Goal: Task Accomplishment & Management: Use online tool/utility

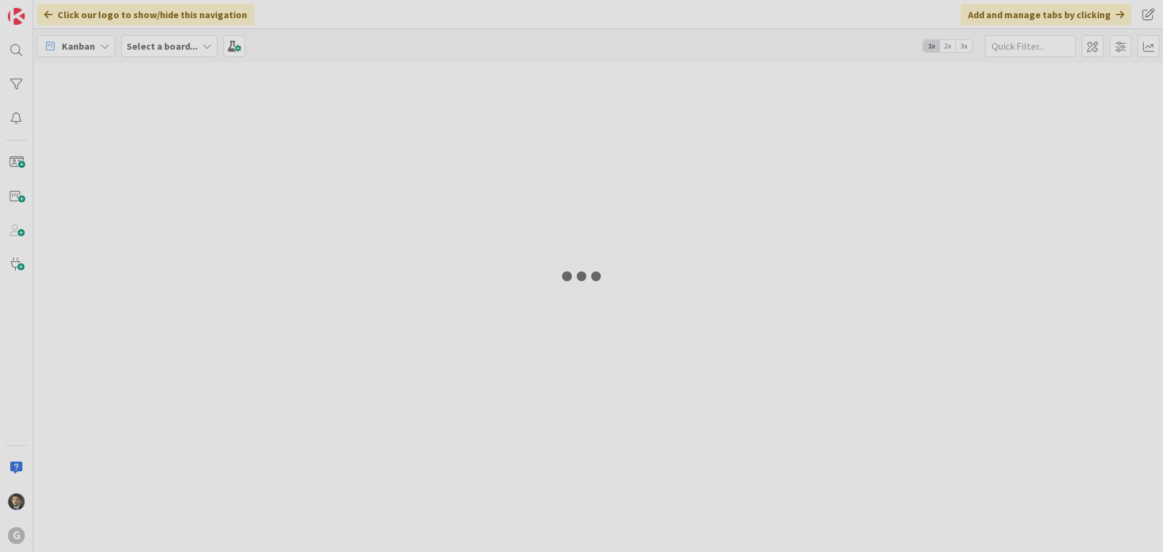
type input "[PERSON_NAME]"
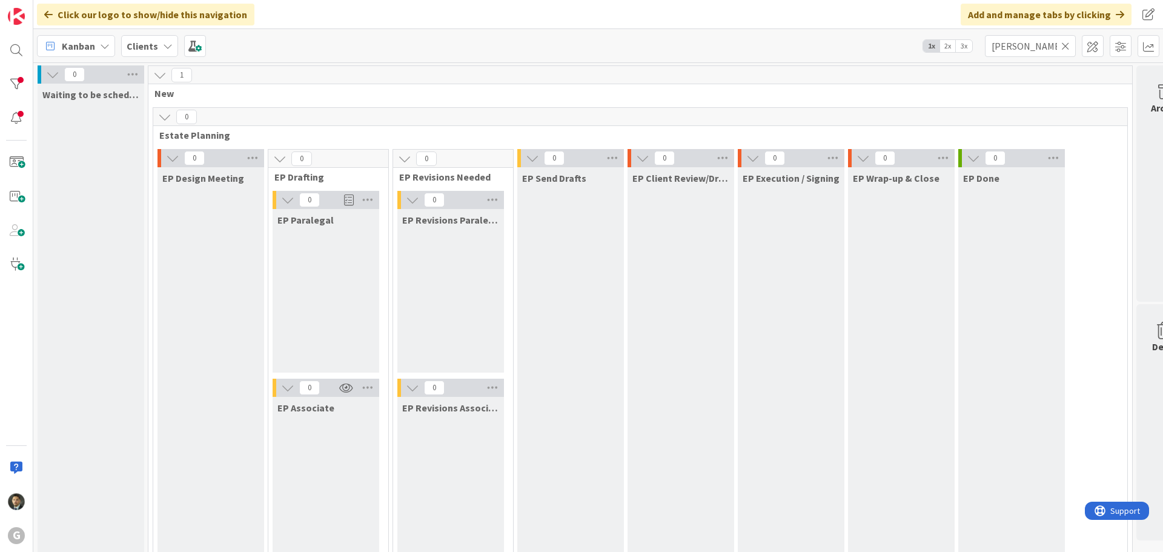
click at [1064, 48] on icon at bounding box center [1065, 46] width 8 height 11
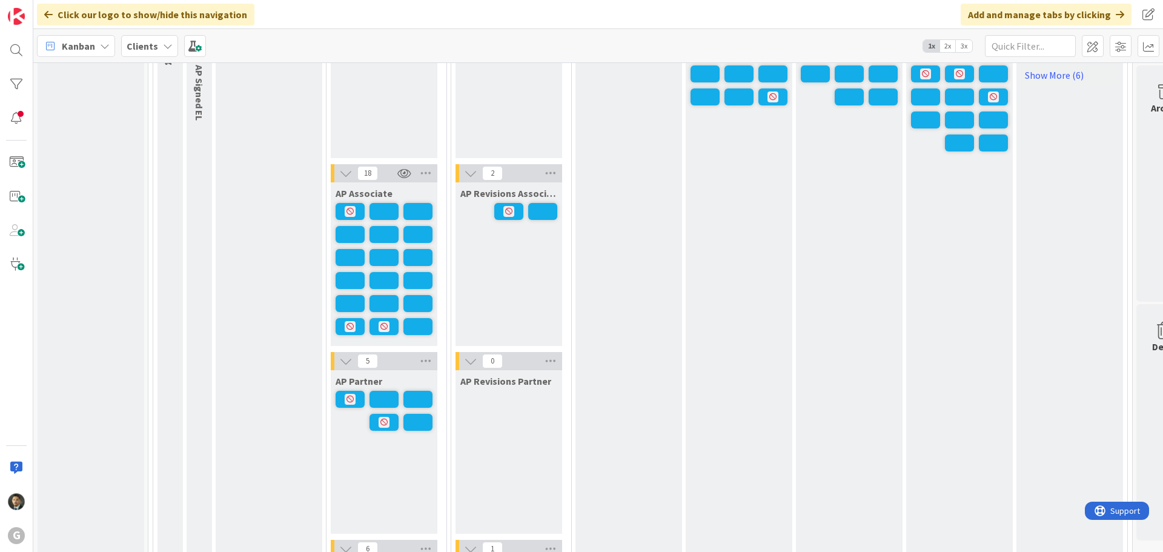
scroll to position [727, 0]
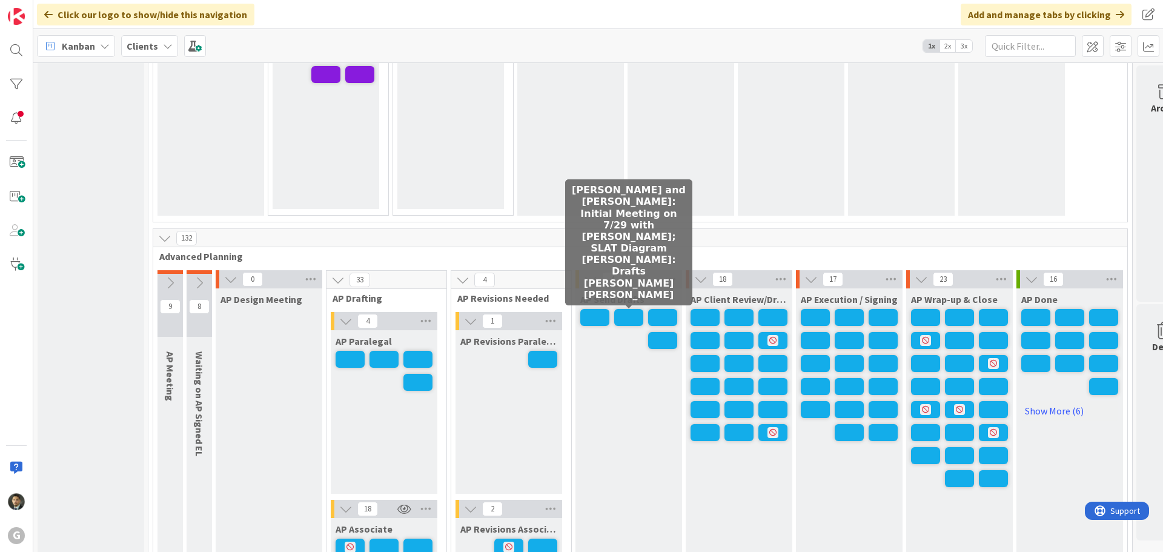
click at [626, 317] on span at bounding box center [628, 317] width 29 height 17
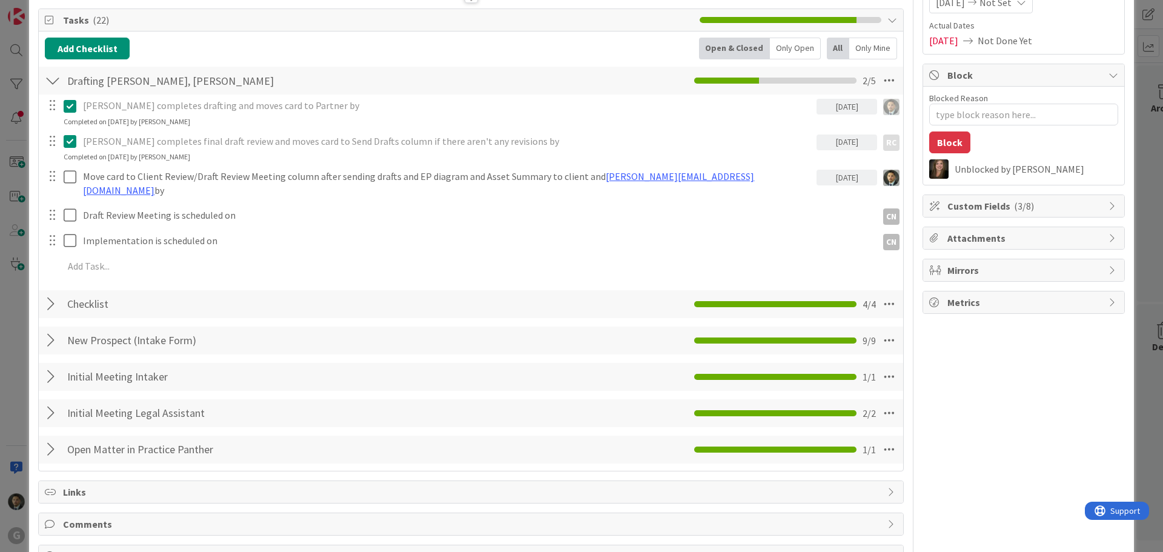
scroll to position [182, 0]
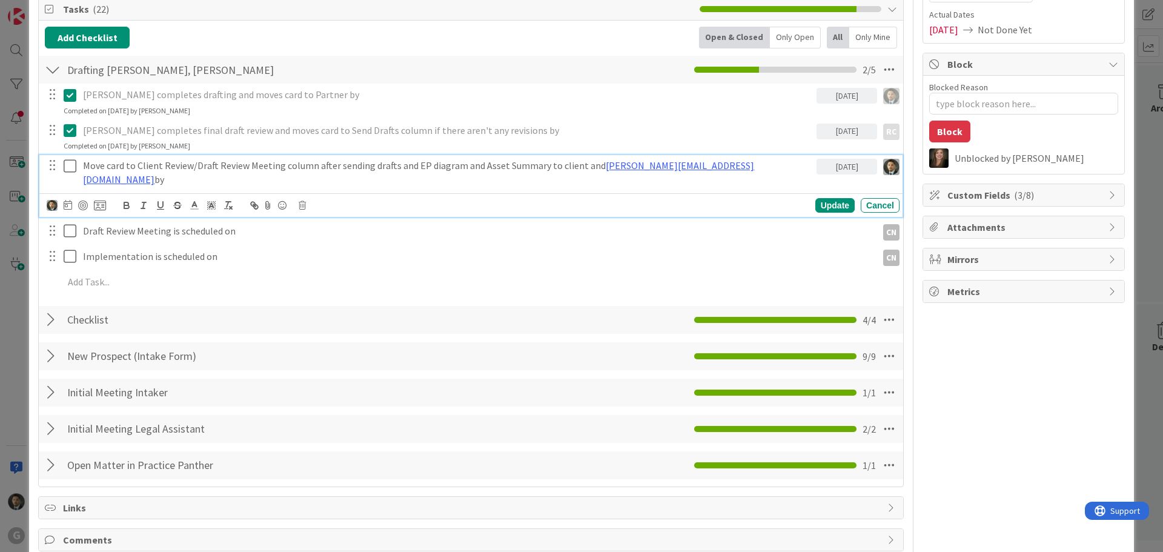
click at [71, 163] on icon at bounding box center [73, 166] width 18 height 15
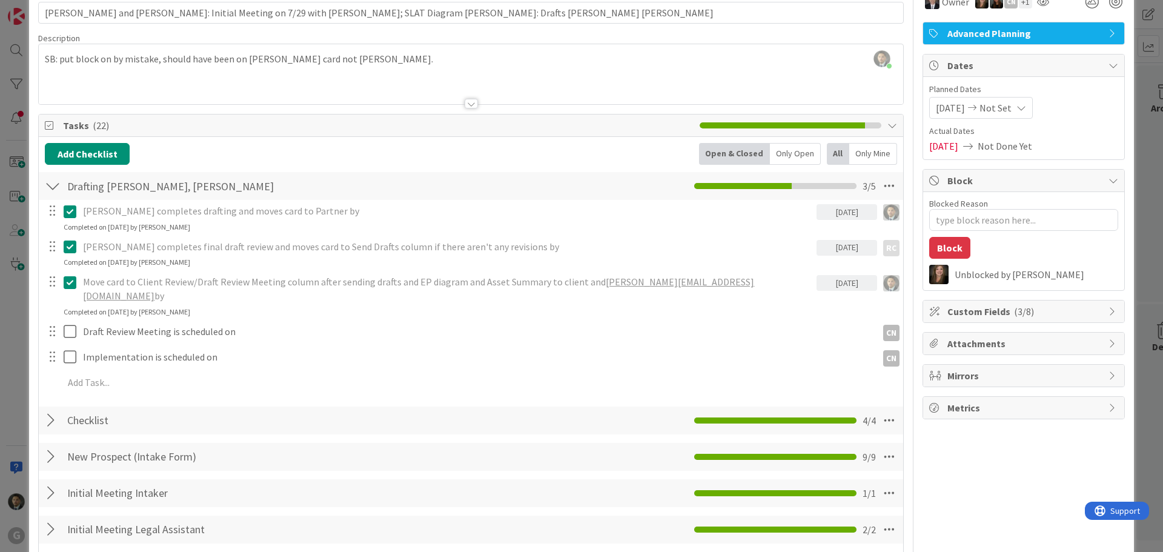
scroll to position [0, 0]
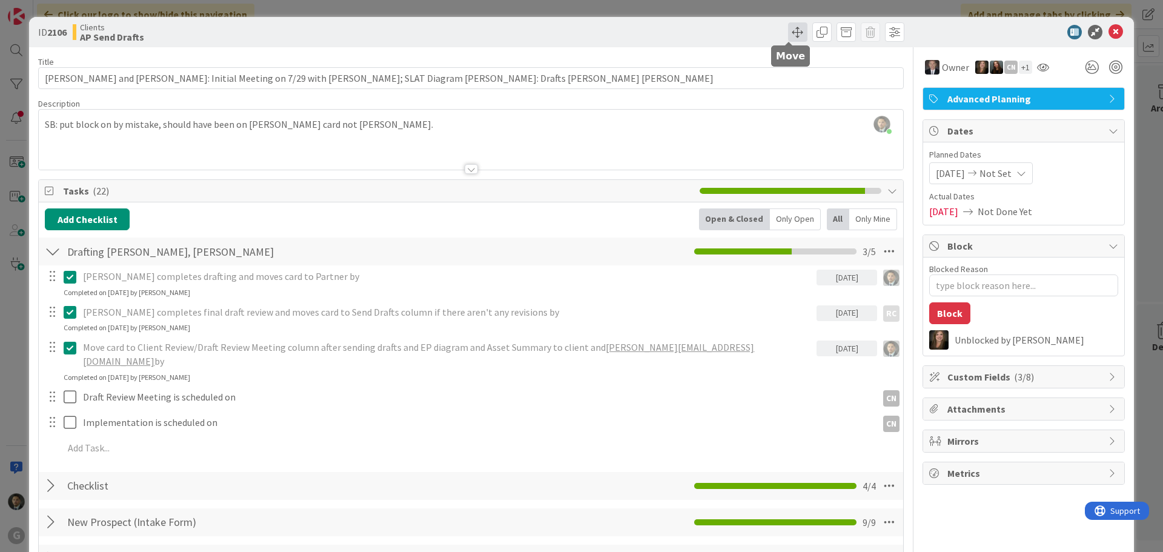
click at [793, 33] on span at bounding box center [797, 31] width 19 height 19
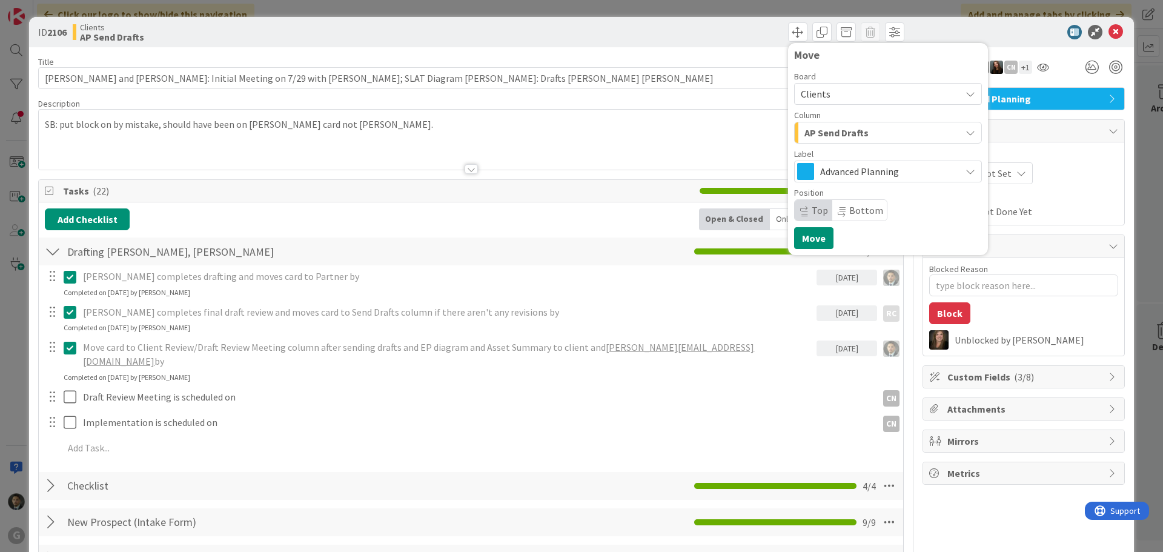
click at [832, 130] on span "AP Send Drafts" at bounding box center [836, 133] width 64 height 16
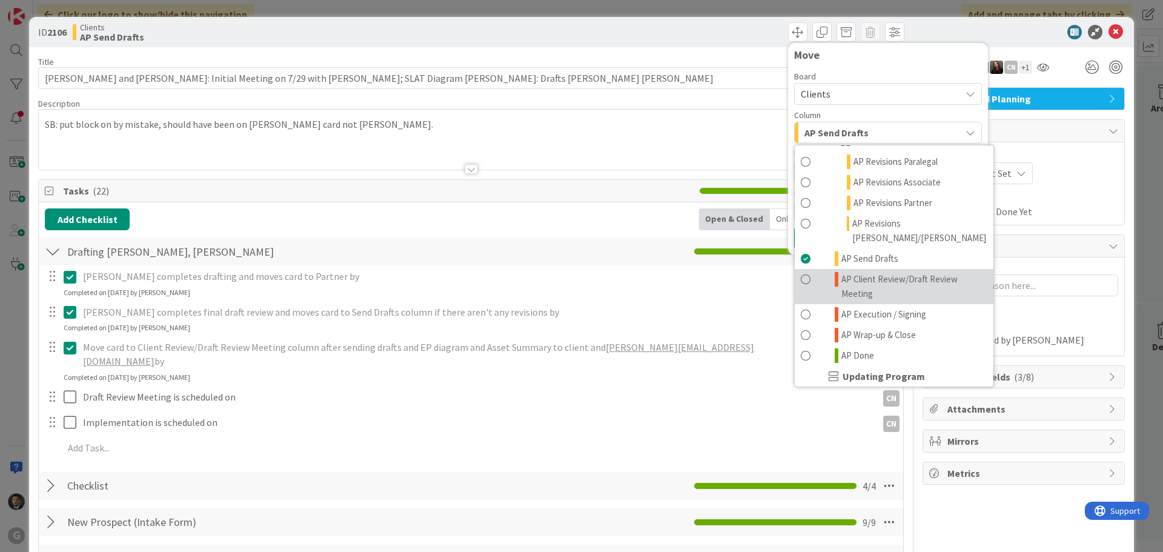
scroll to position [666, 0]
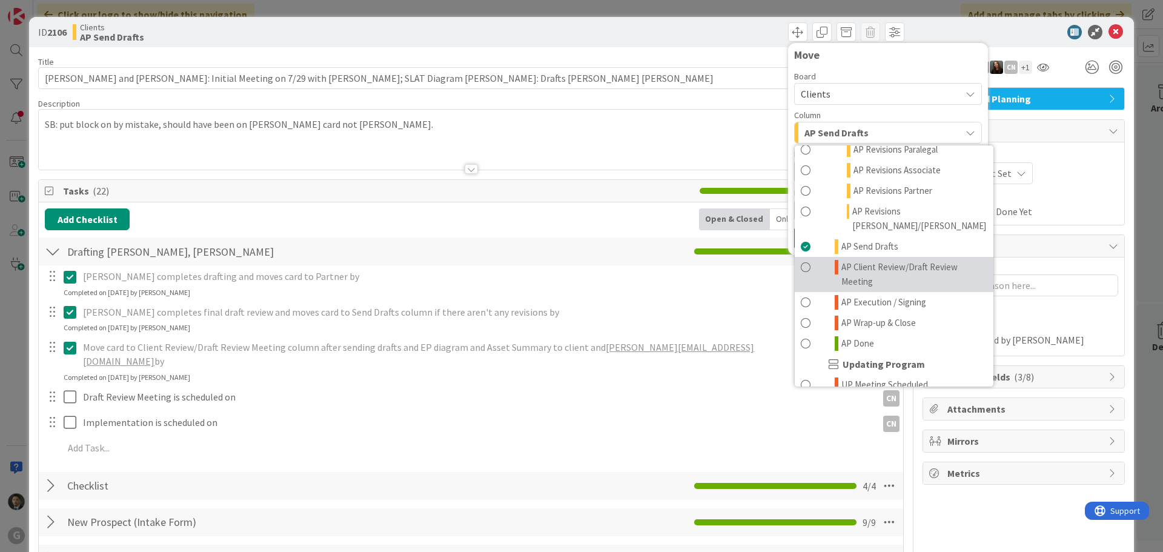
click at [844, 260] on span "AP Client Review/Draft Review Meeting" at bounding box center [914, 274] width 146 height 29
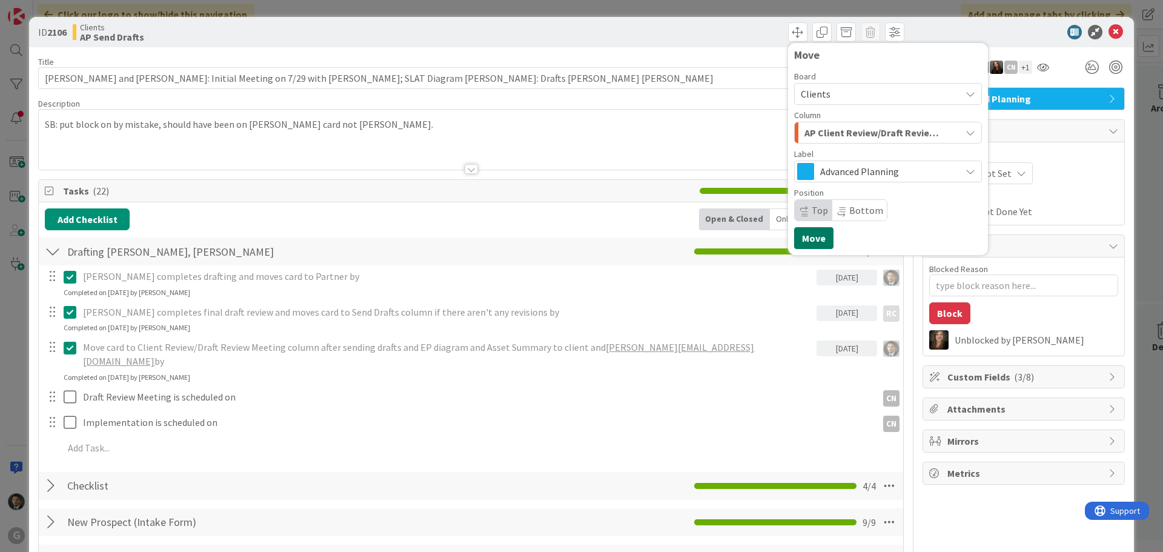
click at [806, 237] on button "Move" at bounding box center [813, 238] width 39 height 22
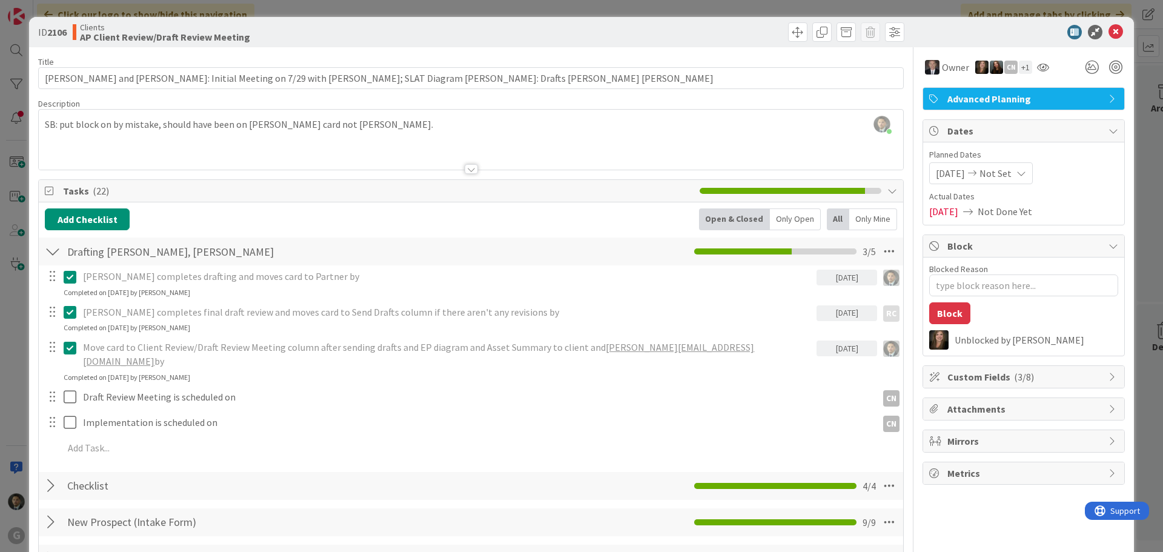
type textarea "x"
click at [706, 4] on div "ID 2106 Clients AP Client Review/Draft Review Meeting Move Move Title 105 / 128…" at bounding box center [581, 276] width 1163 height 552
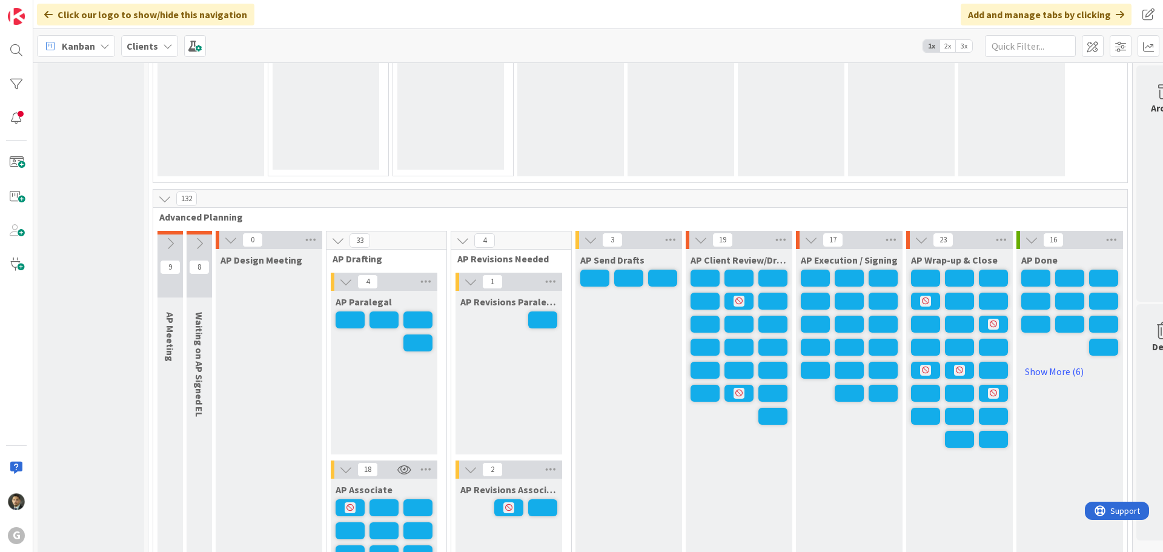
scroll to position [787, 0]
